Goal: Task Accomplishment & Management: Use online tool/utility

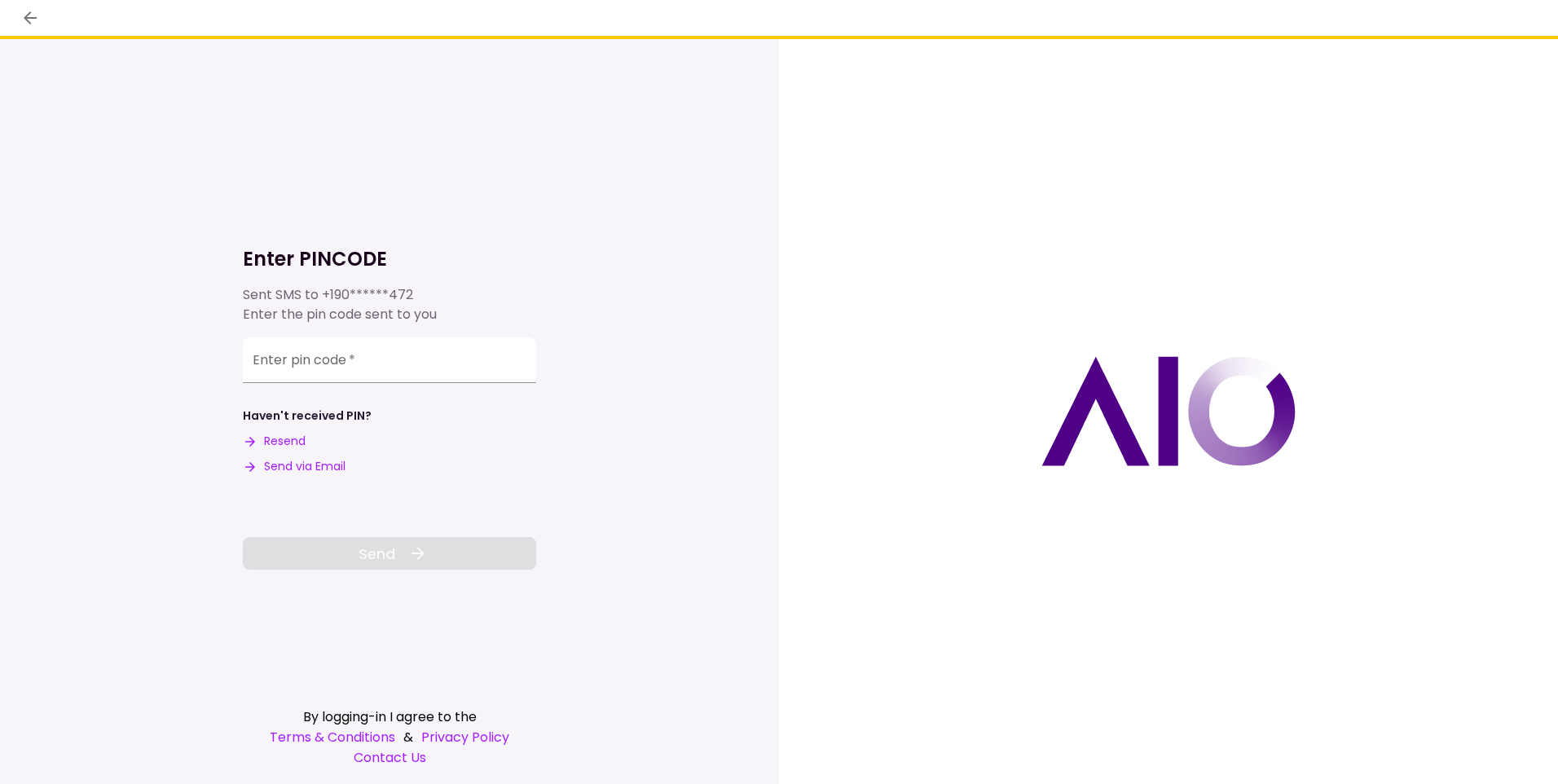
click at [330, 460] on button "Send via Email" at bounding box center [294, 466] width 103 height 17
click at [259, 361] on input "Enter pin code   *" at bounding box center [389, 360] width 293 height 46
type input "******"
click at [451, 557] on button "Send" at bounding box center [389, 553] width 293 height 33
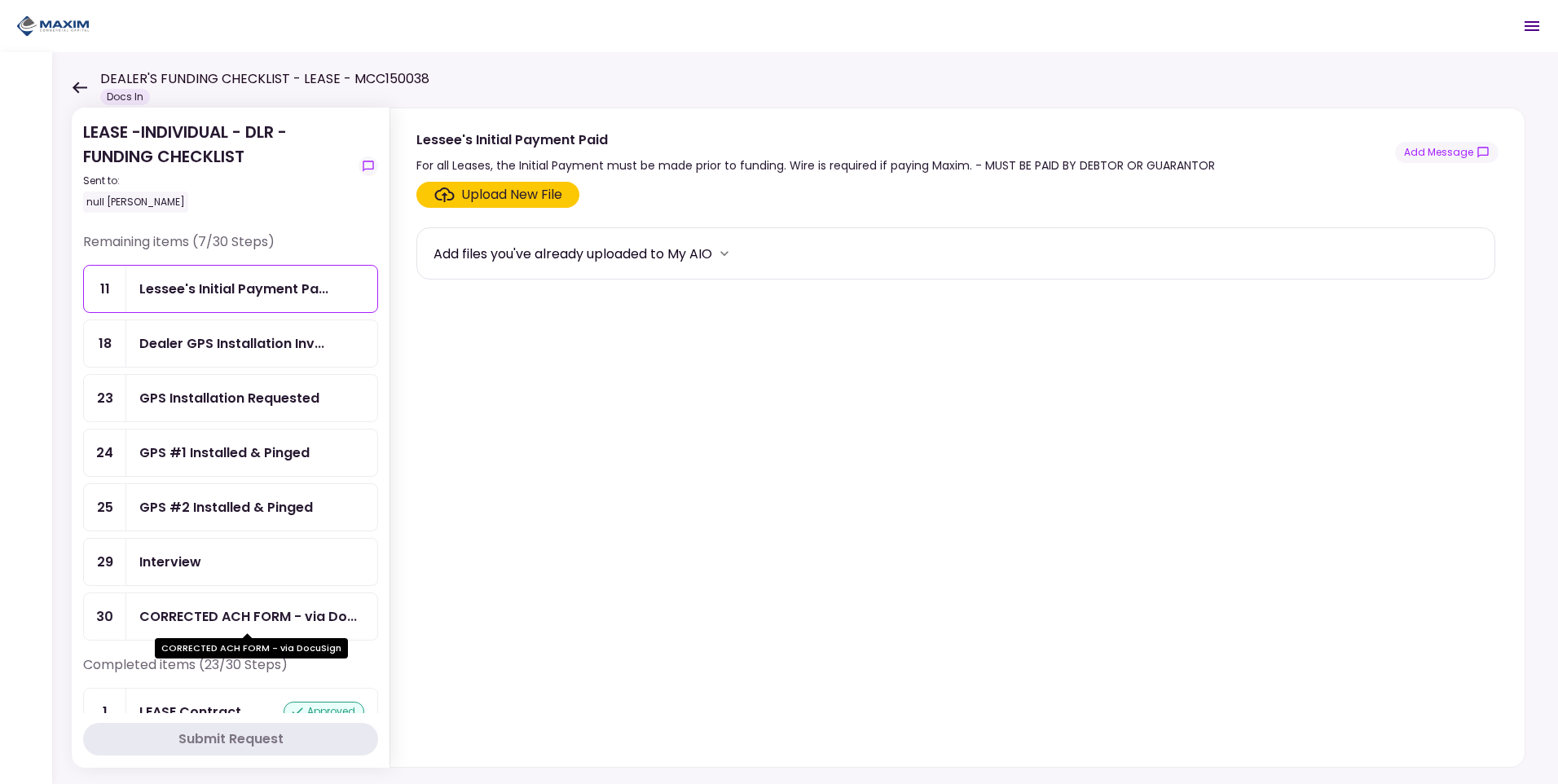
click at [212, 617] on div "CORRECTED ACH FORM - via Do..." at bounding box center [248, 617] width 218 height 20
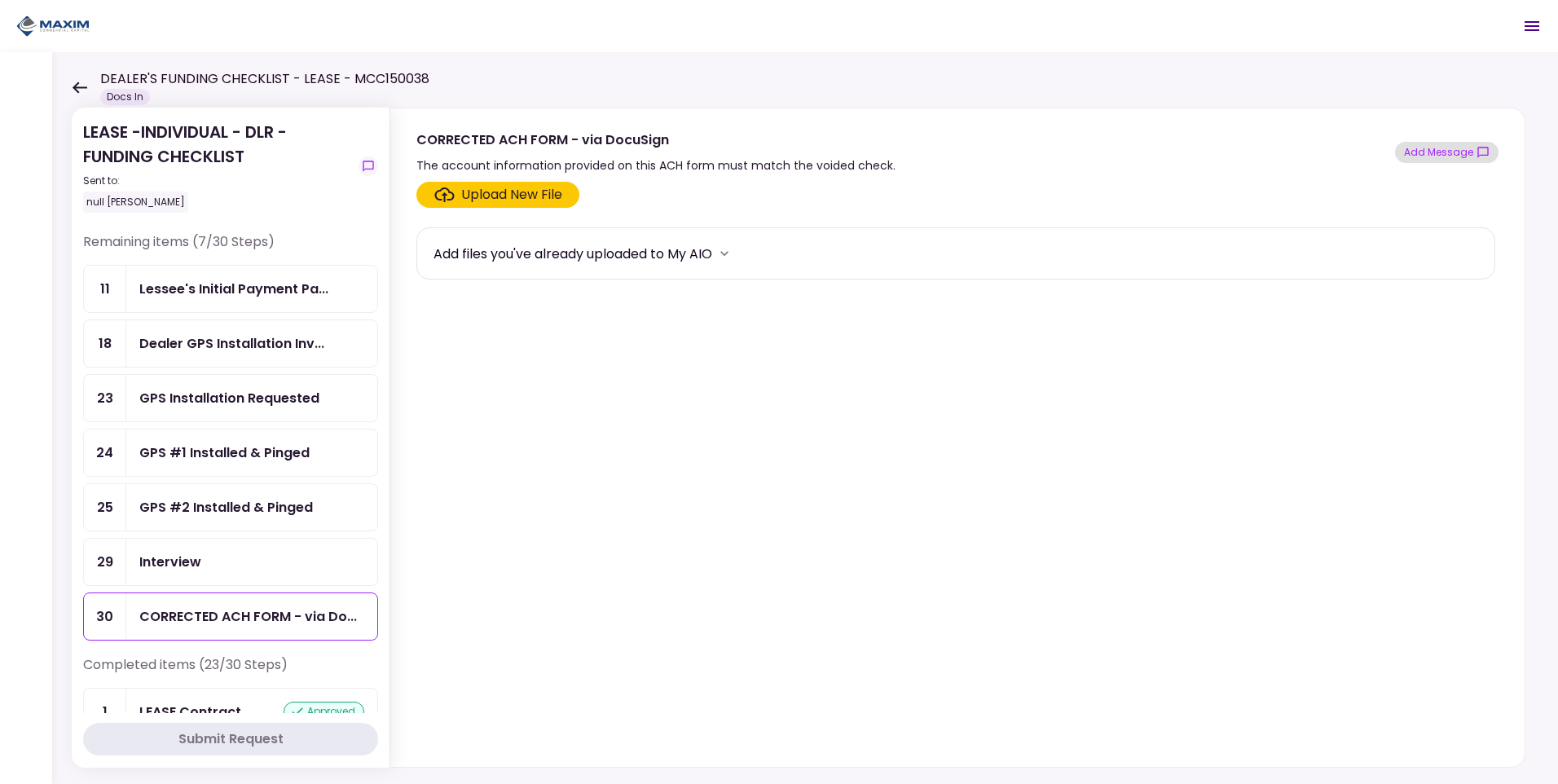
click at [1433, 155] on button "Add Message" at bounding box center [1446, 152] width 103 height 21
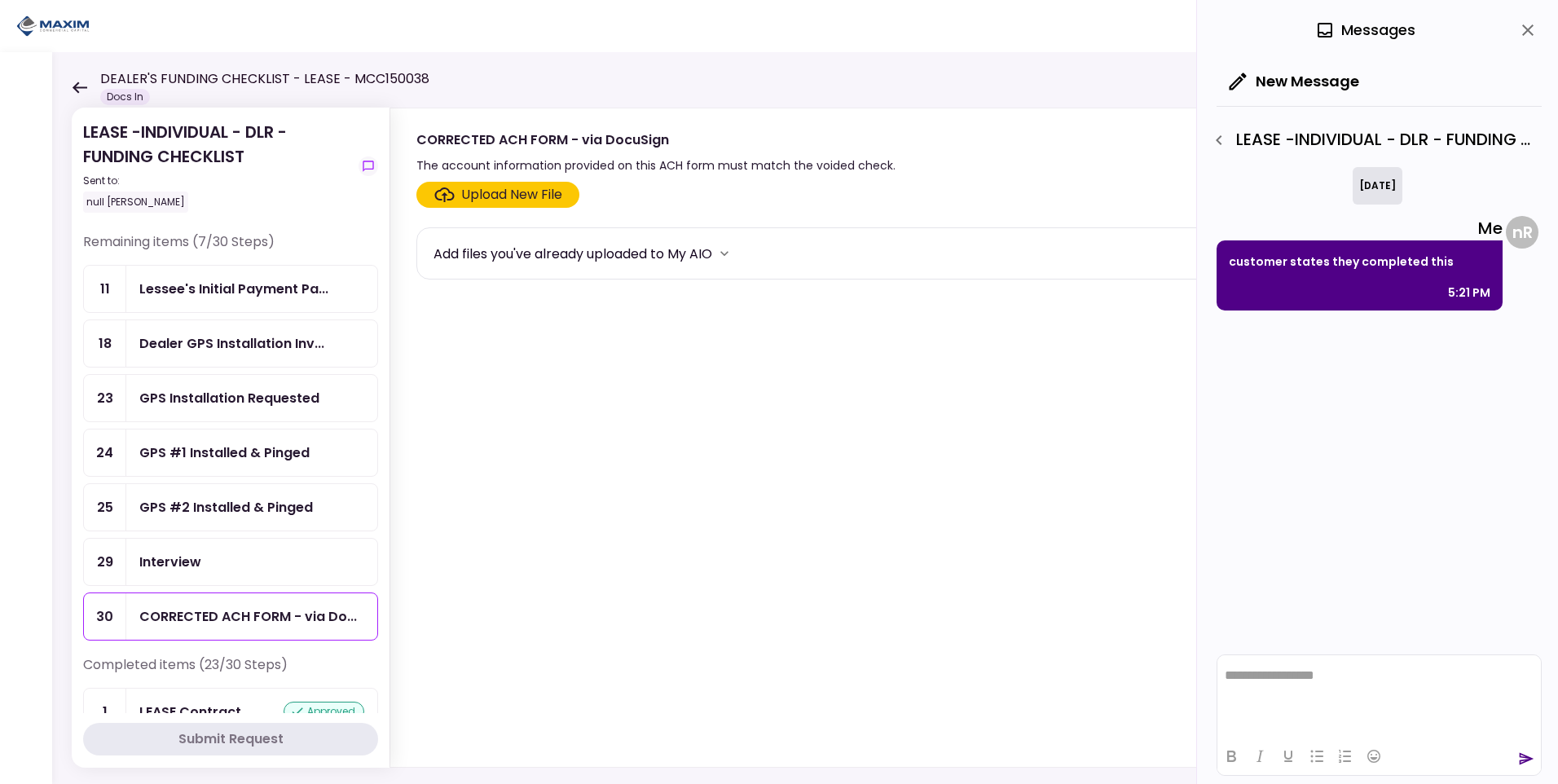
click at [83, 85] on icon at bounding box center [79, 87] width 15 height 12
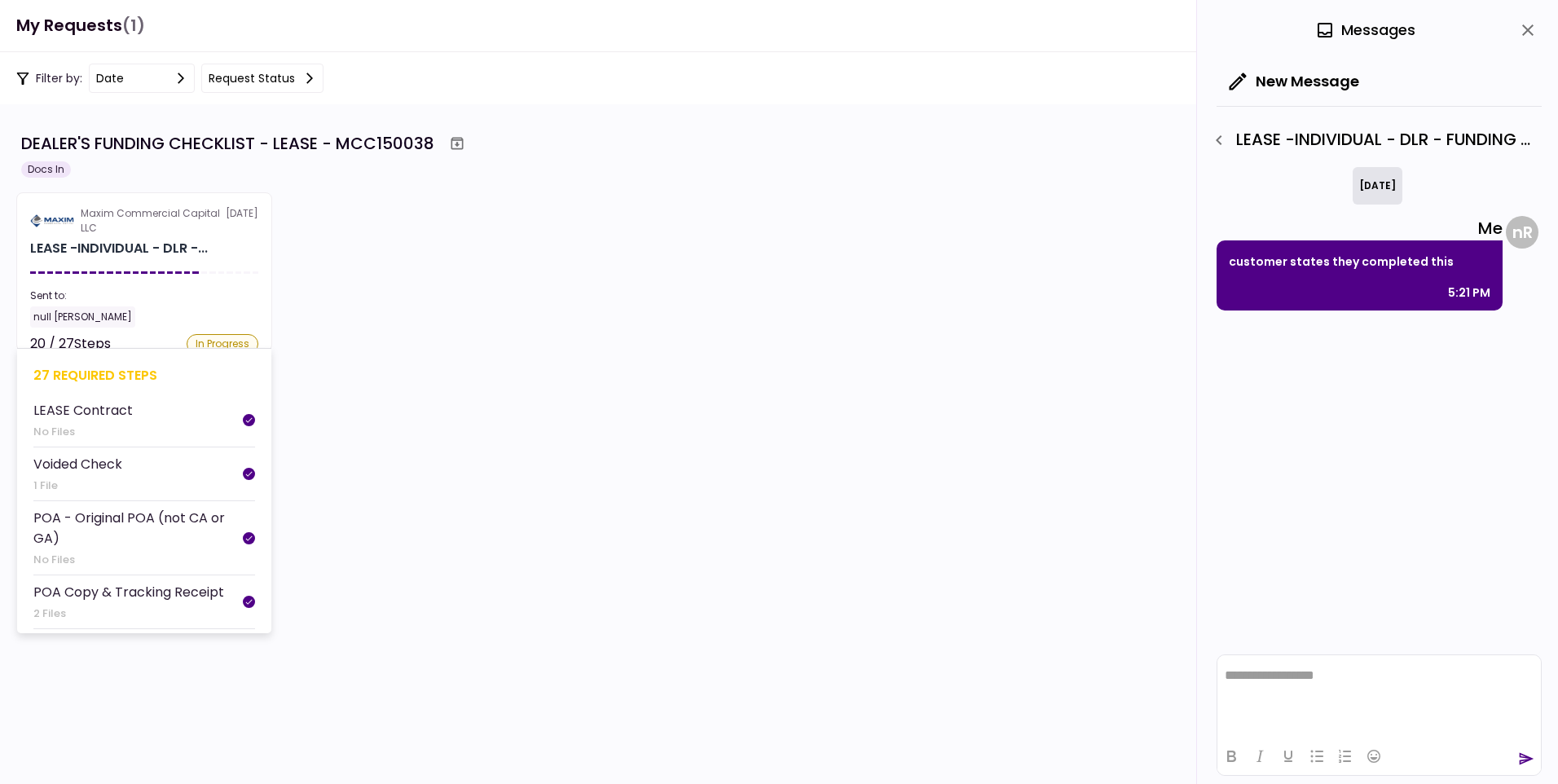
click at [106, 216] on div "Maxim Commercial Capital LLC" at bounding box center [153, 220] width 145 height 30
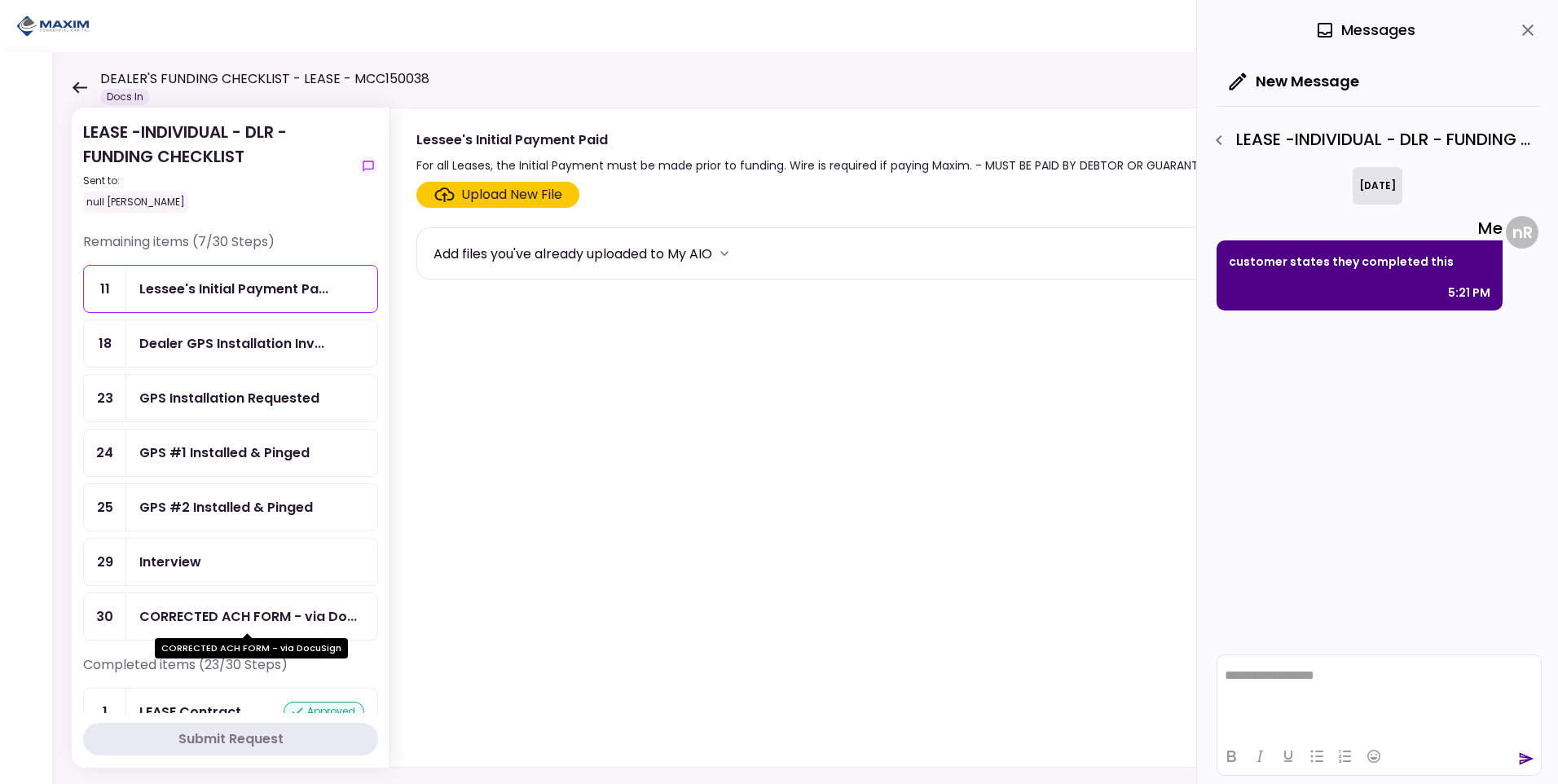
click at [220, 613] on div "CORRECTED ACH FORM - via Do..." at bounding box center [248, 617] width 218 height 20
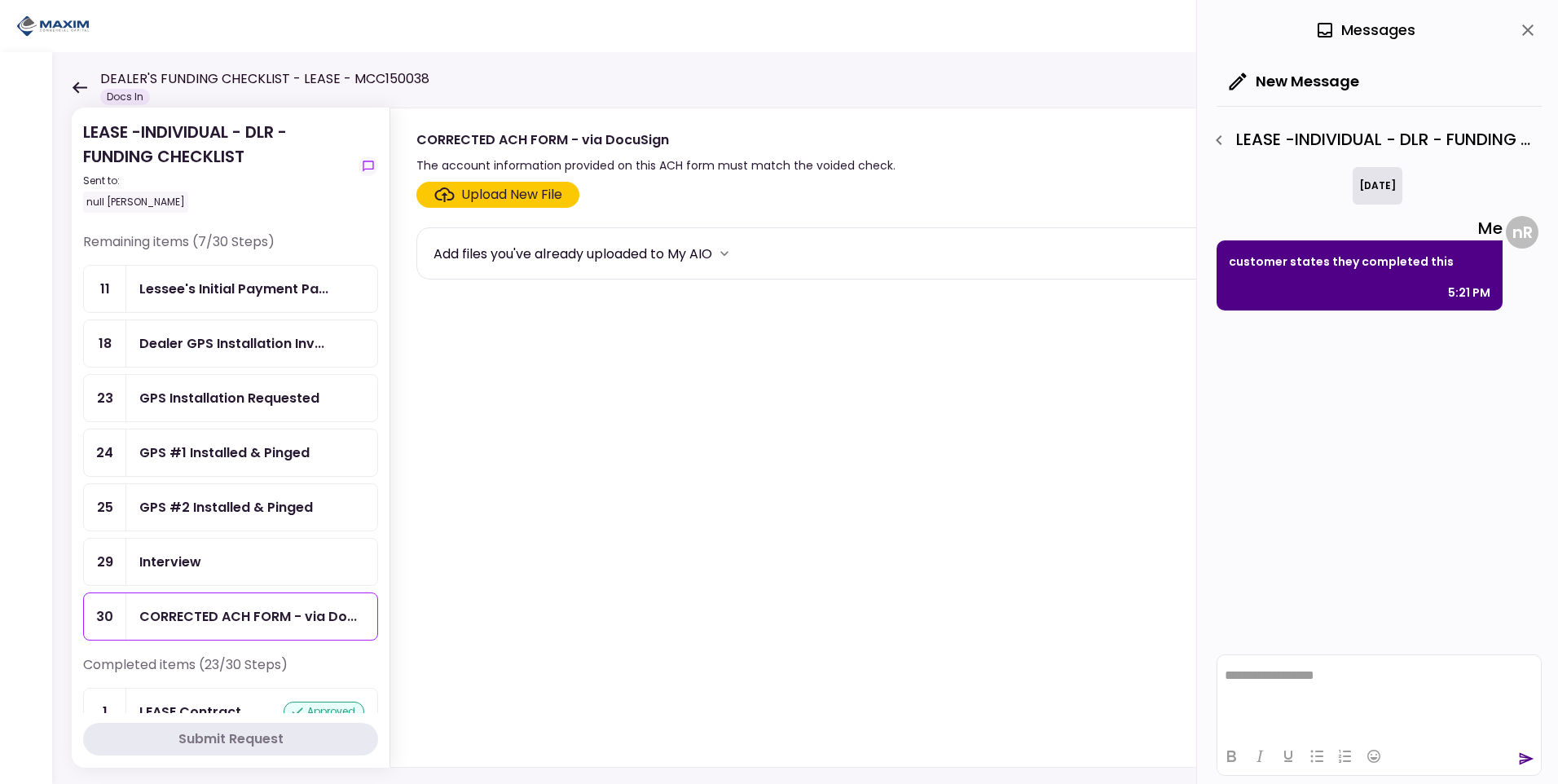
click at [1263, 663] on html "**********" at bounding box center [1379, 675] width 324 height 41
click at [1527, 751] on icon "send" at bounding box center [1526, 758] width 16 height 16
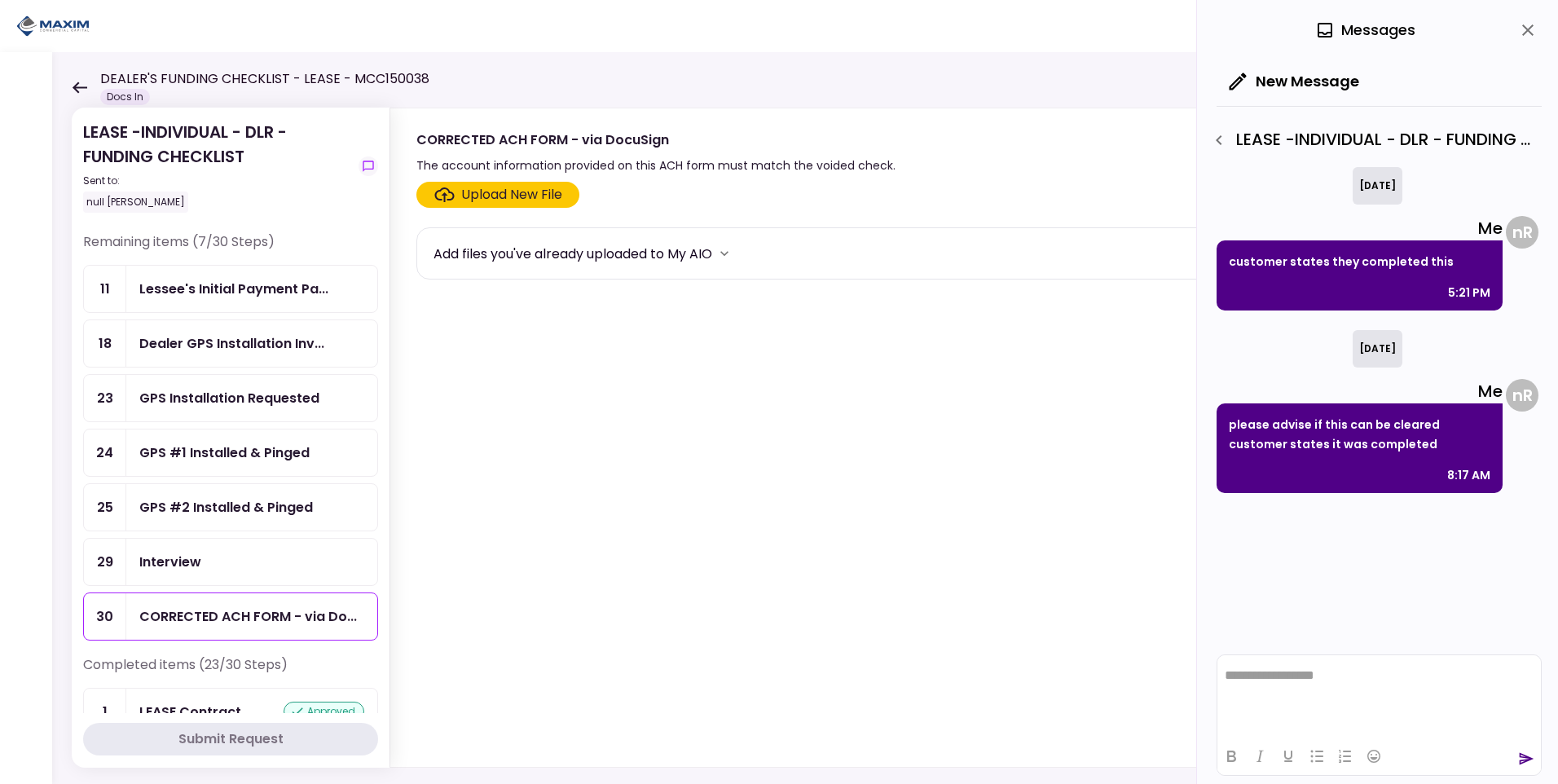
click at [1528, 24] on icon "close" at bounding box center [1528, 30] width 19 height 19
